Goal: Information Seeking & Learning: Find specific page/section

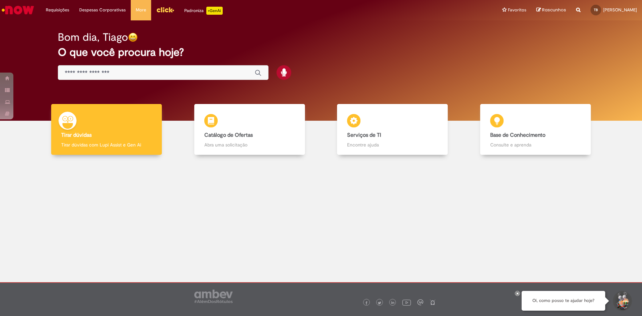
click at [194, 186] on div at bounding box center [321, 213] width 632 height 107
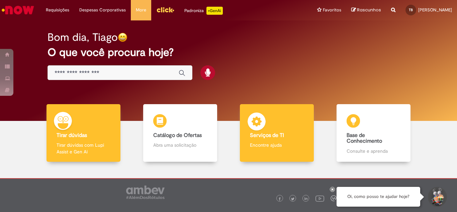
click at [260, 126] on img at bounding box center [256, 122] width 20 height 20
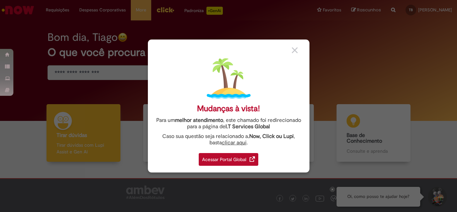
click at [247, 154] on div "Acessar Portal Global" at bounding box center [229, 159] width 60 height 13
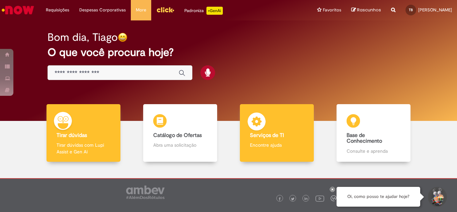
click at [292, 144] on p "Encontre ajuda" at bounding box center [277, 144] width 54 height 7
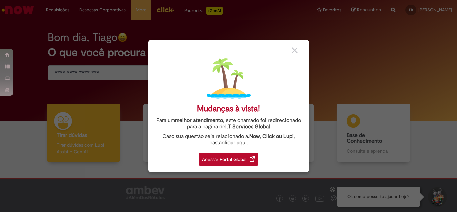
click at [241, 154] on div "Acessar Portal Global" at bounding box center [229, 159] width 60 height 13
